Goal: Task Accomplishment & Management: Manage account settings

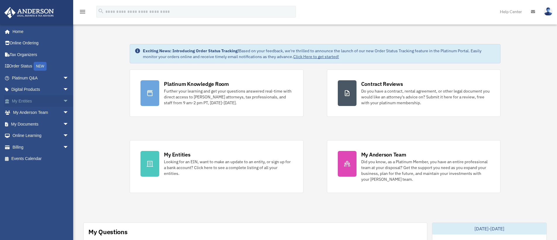
click at [63, 102] on span "arrow_drop_down" at bounding box center [69, 101] width 12 height 12
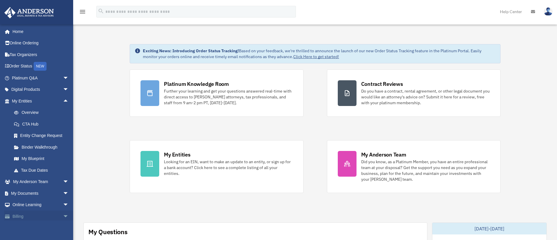
click at [63, 213] on span "arrow_drop_down" at bounding box center [69, 217] width 12 height 12
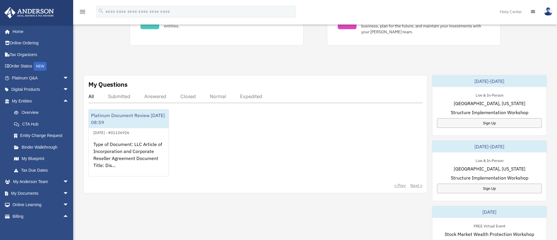
scroll to position [156, 0]
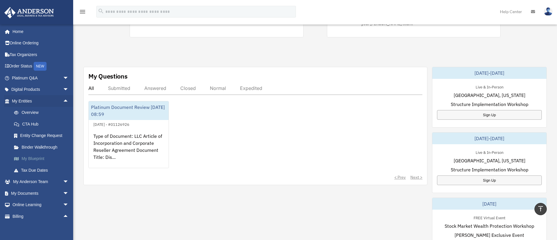
click at [36, 159] on link "My Blueprint" at bounding box center [42, 159] width 69 height 12
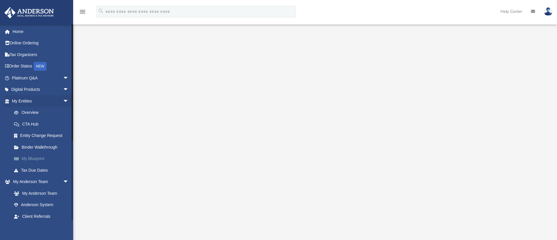
click at [36, 158] on link "My Blueprint" at bounding box center [42, 159] width 69 height 12
click at [13, 103] on link "My Entities arrow_drop_down" at bounding box center [40, 101] width 73 height 12
click at [63, 100] on span "arrow_drop_down" at bounding box center [69, 101] width 12 height 12
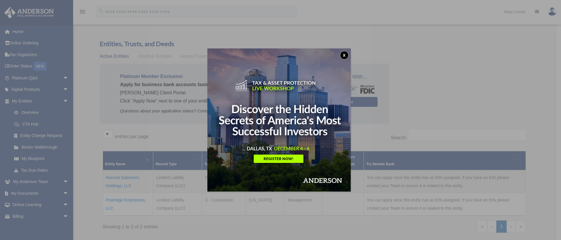
click at [343, 54] on button "x" at bounding box center [344, 55] width 9 height 9
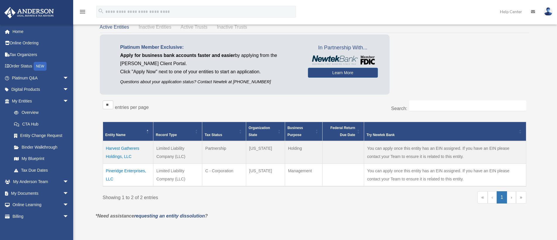
scroll to position [39, 0]
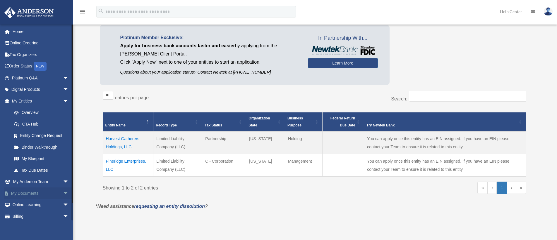
click at [38, 194] on link "My Documents arrow_drop_down" at bounding box center [40, 194] width 73 height 12
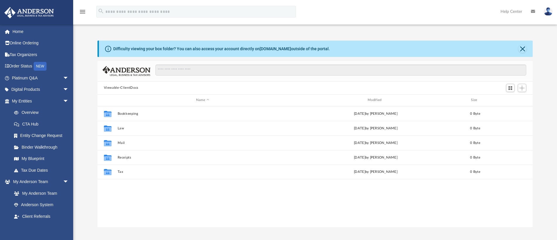
scroll to position [129, 431]
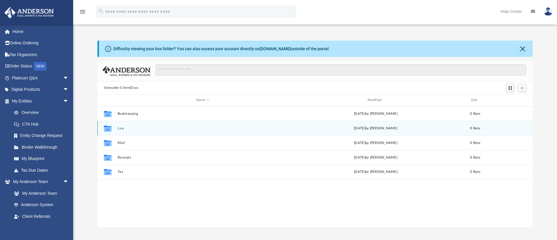
click at [135, 128] on button "Law" at bounding box center [202, 129] width 170 height 4
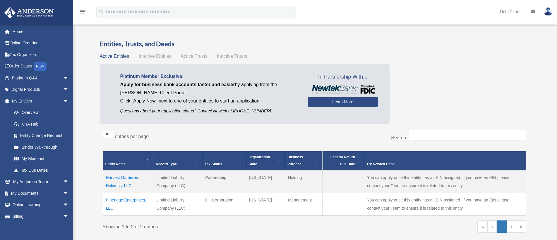
scroll to position [39, 0]
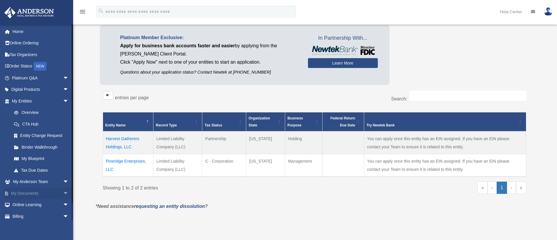
click at [63, 194] on span "arrow_drop_down" at bounding box center [69, 194] width 12 height 12
click at [25, 205] on link "Box" at bounding box center [42, 205] width 69 height 12
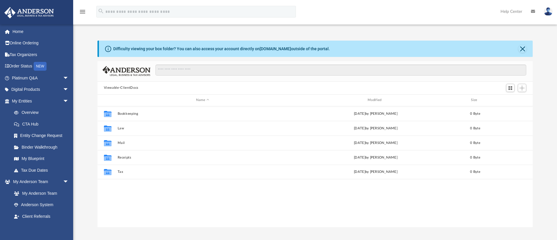
scroll to position [129, 431]
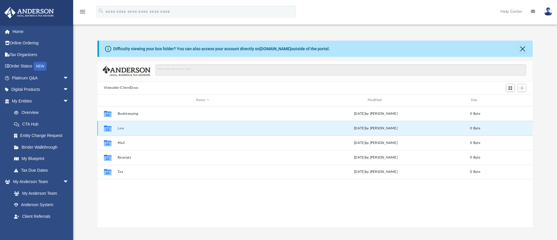
click at [124, 130] on button "Law" at bounding box center [202, 129] width 170 height 4
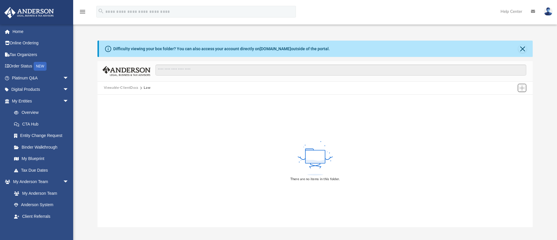
click at [522, 91] on button "Add" at bounding box center [521, 88] width 9 height 8
click at [511, 100] on li "Upload" at bounding box center [513, 100] width 19 height 6
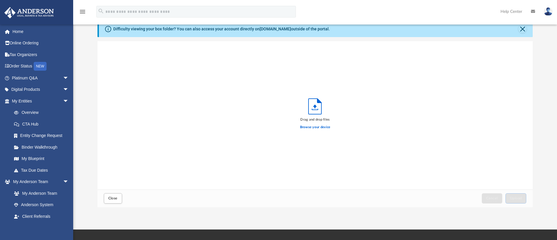
scroll to position [20, 0]
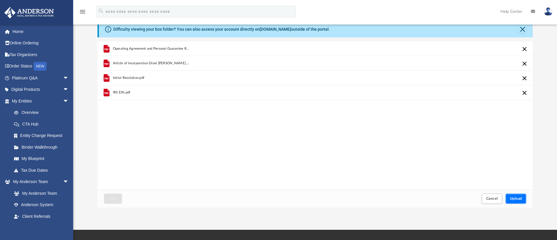
click at [510, 199] on span "Upload" at bounding box center [515, 199] width 12 height 4
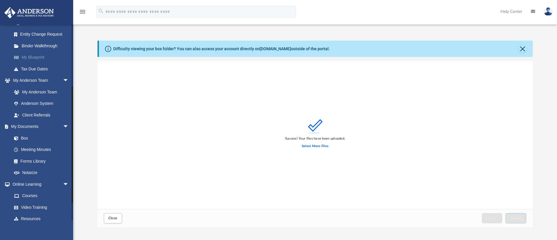
scroll to position [107, 0]
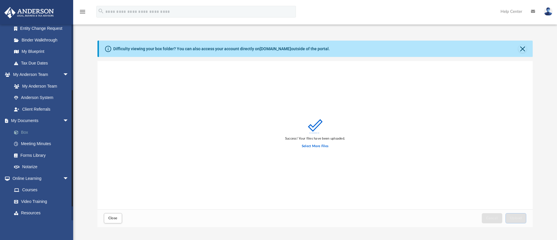
click at [28, 133] on link "Box" at bounding box center [42, 133] width 69 height 12
click at [110, 219] on span "Close" at bounding box center [112, 219] width 9 height 4
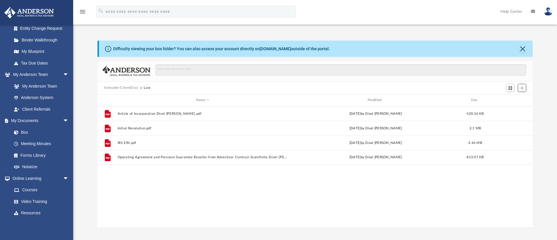
scroll to position [129, 431]
click at [521, 49] on button "Close" at bounding box center [522, 49] width 8 height 8
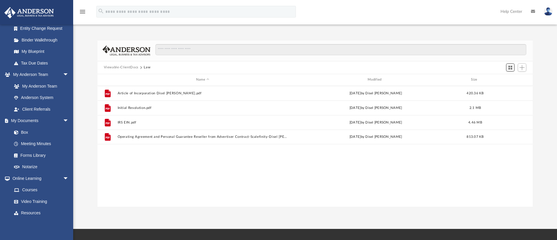
click at [512, 68] on span "Switch to Grid View" at bounding box center [509, 67] width 5 height 5
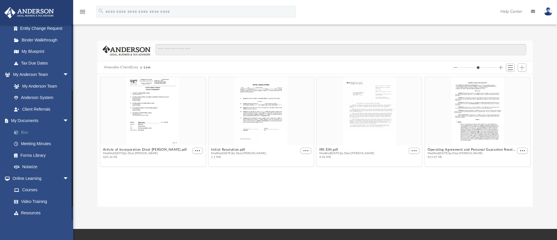
click at [24, 132] on link "Box" at bounding box center [42, 133] width 69 height 12
click at [85, 15] on icon "menu" at bounding box center [82, 11] width 7 height 7
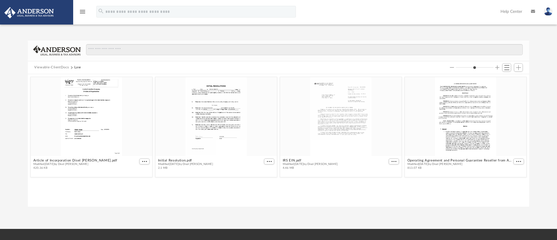
scroll to position [129, 496]
click at [84, 14] on icon "menu" at bounding box center [82, 11] width 7 height 7
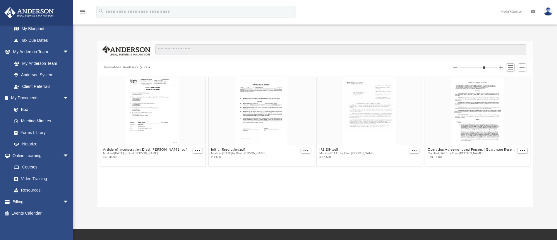
scroll to position [129, 431]
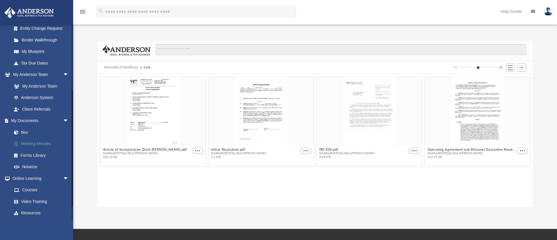
click at [47, 141] on link "Meeting Minutes" at bounding box center [42, 144] width 69 height 12
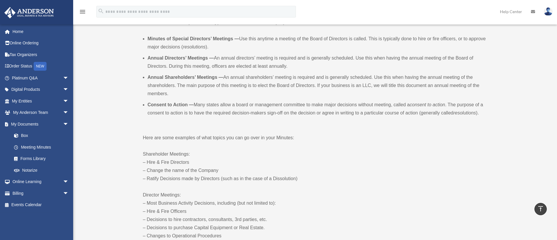
scroll to position [166, 0]
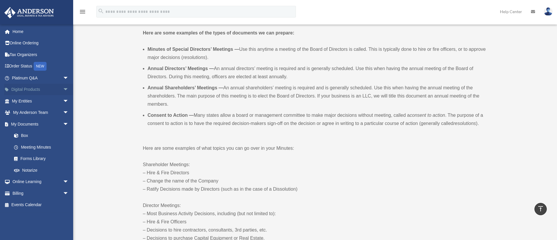
click at [63, 90] on span "arrow_drop_down" at bounding box center [69, 90] width 12 height 12
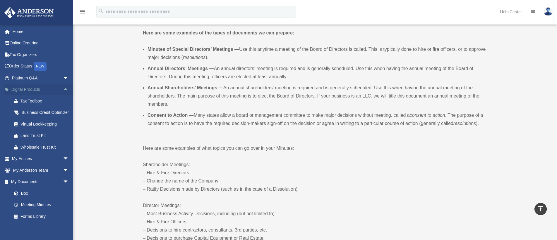
click at [63, 90] on span "arrow_drop_up" at bounding box center [69, 90] width 12 height 12
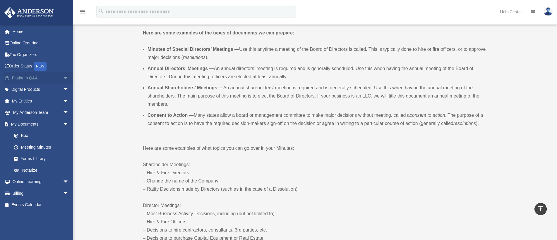
click at [63, 79] on span "arrow_drop_down" at bounding box center [69, 78] width 12 height 12
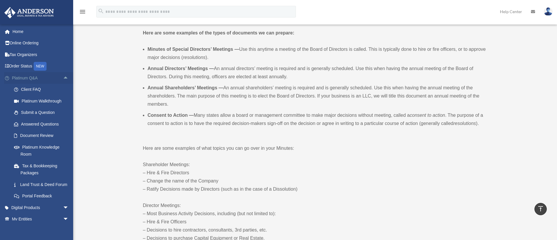
click at [63, 79] on span "arrow_drop_up" at bounding box center [69, 78] width 12 height 12
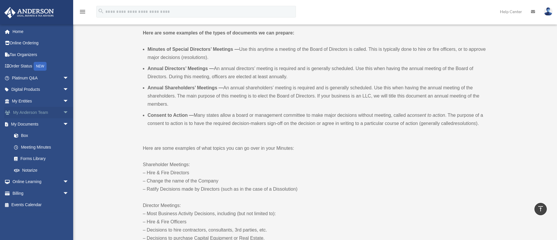
click at [63, 112] on span "arrow_drop_down" at bounding box center [69, 113] width 12 height 12
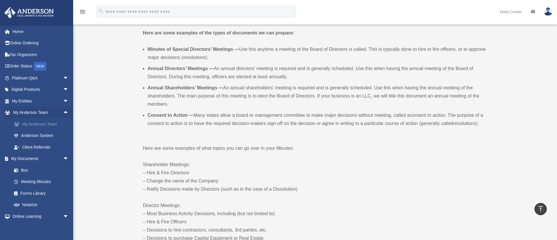
click at [55, 123] on link "My Anderson Team" at bounding box center [42, 124] width 69 height 12
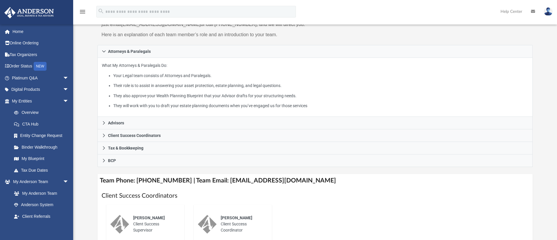
scroll to position [78, 0]
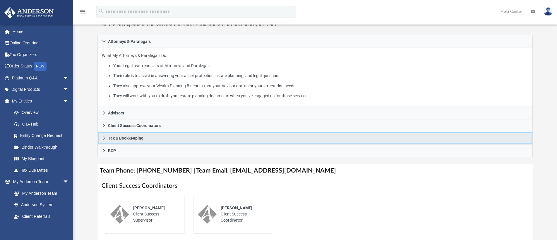
click at [105, 139] on icon at bounding box center [104, 138] width 4 height 4
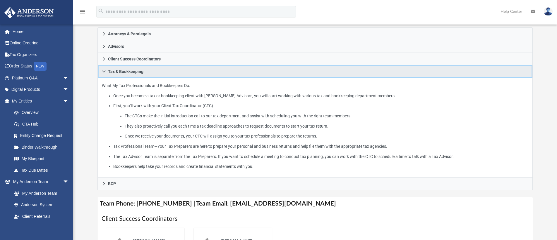
scroll to position [88, 0]
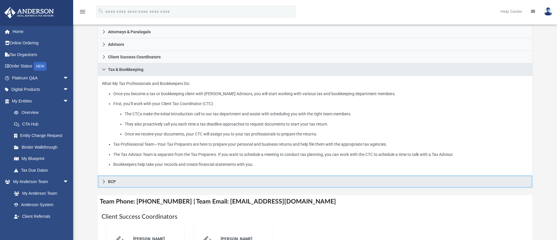
click at [103, 181] on icon at bounding box center [104, 182] width 2 height 4
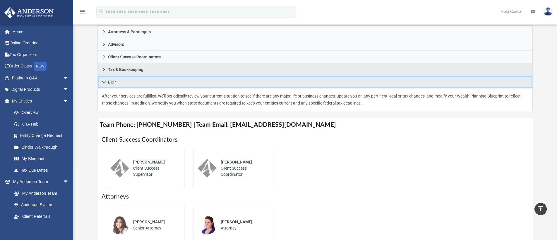
scroll to position [78, 0]
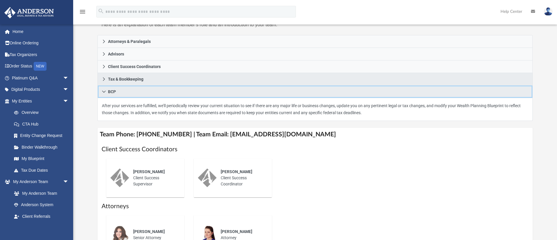
click at [105, 93] on icon at bounding box center [104, 92] width 4 height 4
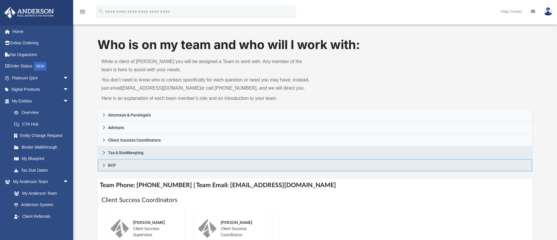
scroll to position [0, 0]
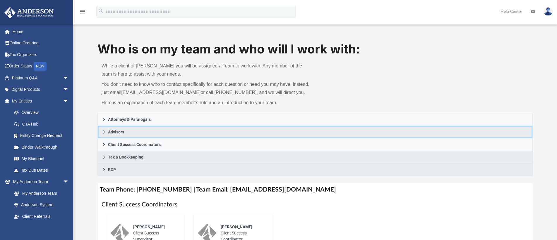
click at [103, 131] on icon at bounding box center [104, 132] width 4 height 4
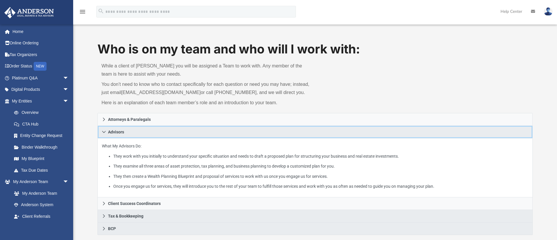
click at [104, 132] on icon at bounding box center [104, 132] width 4 height 2
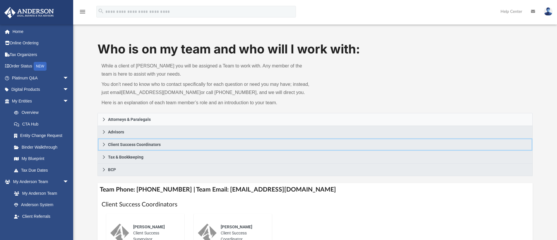
click at [104, 146] on icon at bounding box center [104, 145] width 4 height 4
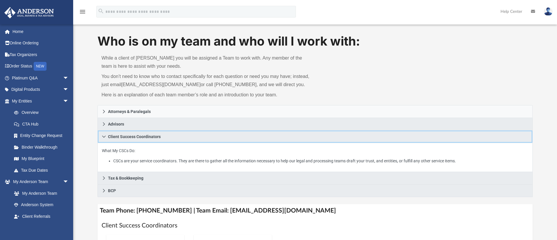
scroll to position [10, 0]
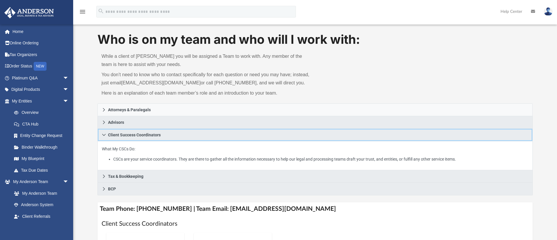
click at [105, 135] on icon at bounding box center [104, 135] width 4 height 4
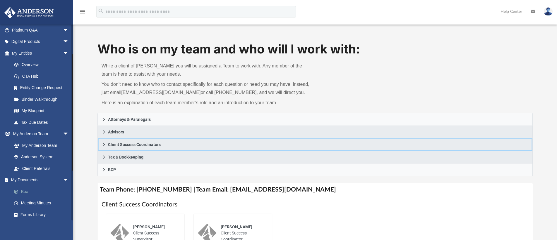
scroll to position [49, 0]
click at [23, 191] on link "Box" at bounding box center [42, 191] width 69 height 12
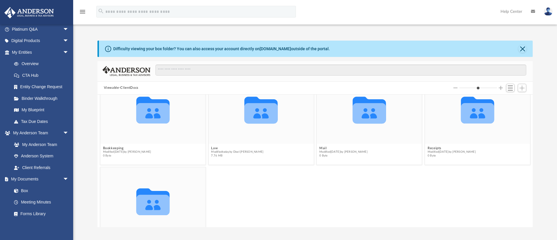
scroll to position [20, 0]
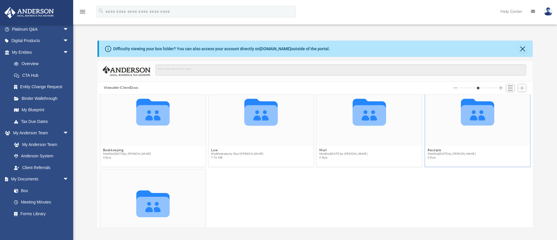
click at [472, 124] on icon "grid" at bounding box center [476, 115] width 33 height 20
click at [471, 118] on icon "grid" at bounding box center [476, 112] width 33 height 27
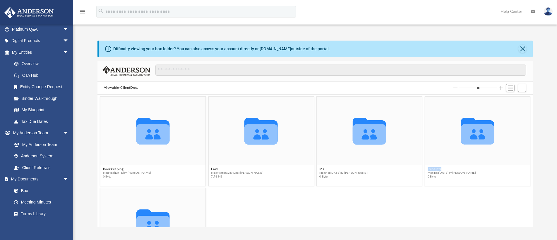
scroll to position [0, 0]
click at [247, 153] on div "Collaborated Folder" at bounding box center [260, 131] width 105 height 68
click at [259, 139] on icon "grid" at bounding box center [260, 131] width 33 height 27
click at [240, 154] on div "Collaborated Folder" at bounding box center [260, 131] width 105 height 68
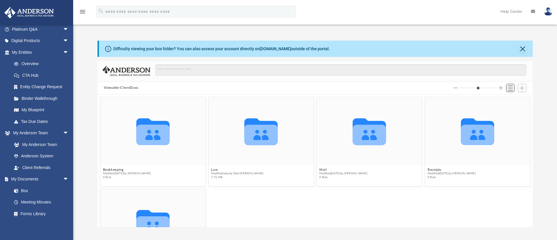
click at [511, 89] on span "Switch to List View" at bounding box center [509, 88] width 5 height 5
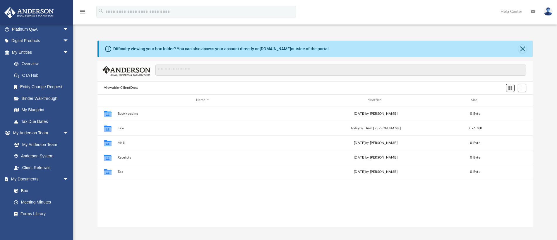
scroll to position [129, 431]
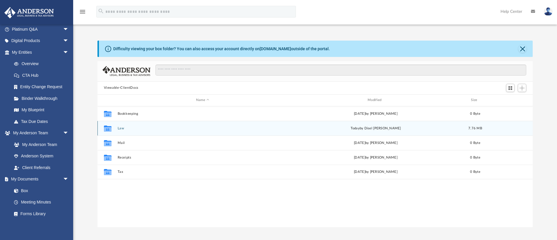
click at [111, 129] on icon "grid" at bounding box center [108, 129] width 8 height 5
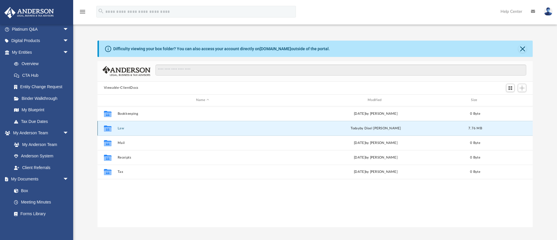
click at [120, 127] on button "Law" at bounding box center [202, 129] width 170 height 4
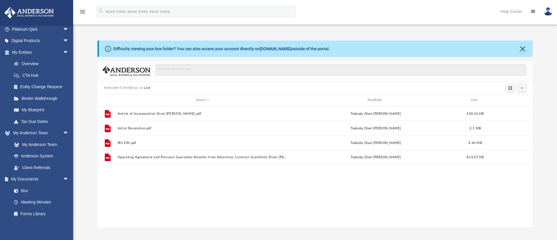
click at [132, 87] on button "Viewable-ClientDocs" at bounding box center [121, 87] width 35 height 5
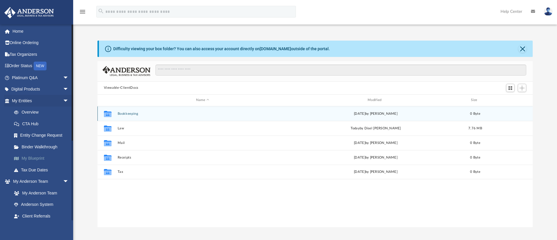
scroll to position [0, 0]
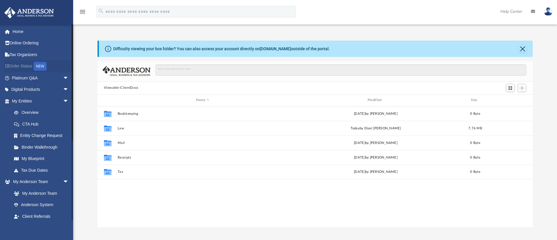
click at [25, 67] on link "Order Status NEW" at bounding box center [40, 67] width 73 height 12
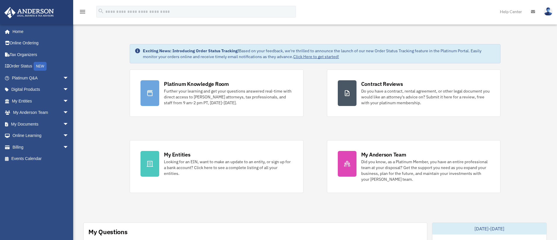
click at [547, 13] on img at bounding box center [547, 11] width 9 height 8
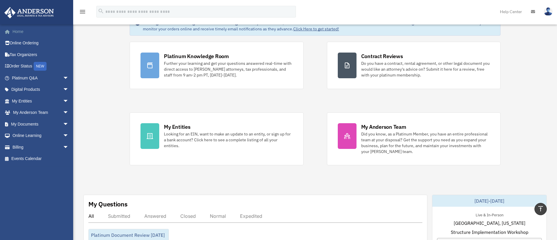
scroll to position [23, 0]
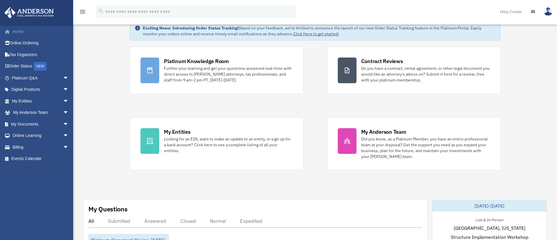
click at [18, 32] on link "Home" at bounding box center [40, 32] width 73 height 12
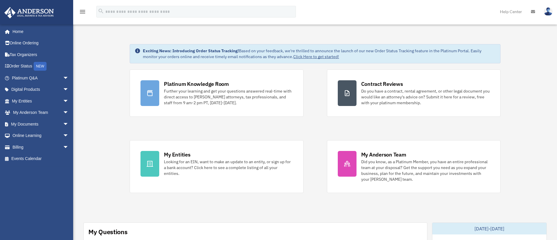
click at [548, 11] on img at bounding box center [547, 11] width 9 height 8
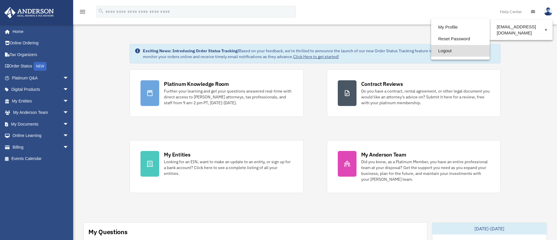
click at [445, 53] on link "Logout" at bounding box center [460, 51] width 58 height 12
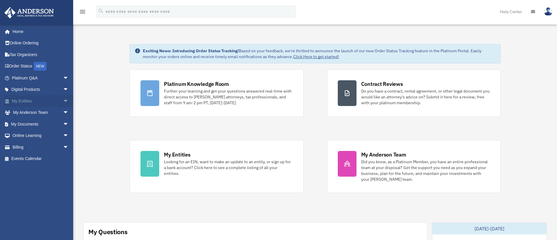
click at [63, 102] on span "arrow_drop_down" at bounding box center [69, 101] width 12 height 12
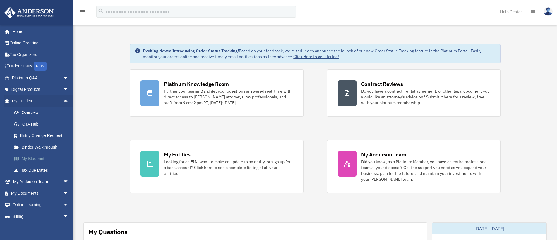
click at [38, 159] on link "My Blueprint" at bounding box center [42, 159] width 69 height 12
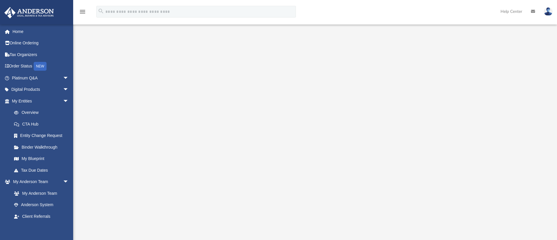
click at [548, 11] on img at bounding box center [547, 11] width 9 height 8
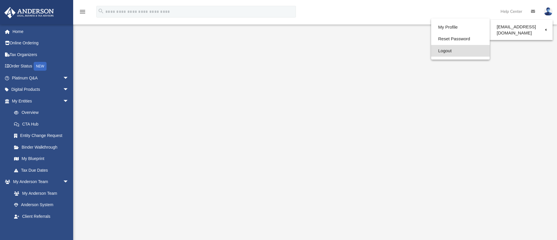
click at [437, 52] on link "Logout" at bounding box center [460, 51] width 58 height 12
